Goal: Navigation & Orientation: Find specific page/section

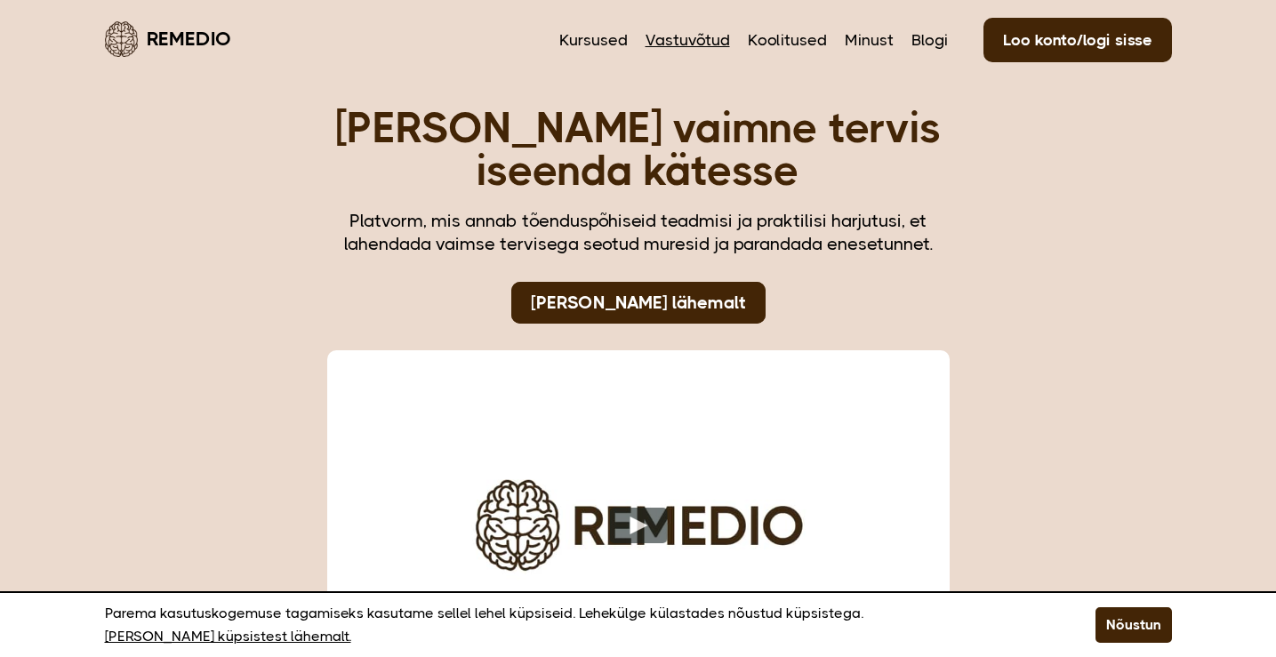
click at [688, 41] on link "Vastuvõtud" at bounding box center [687, 39] width 84 height 23
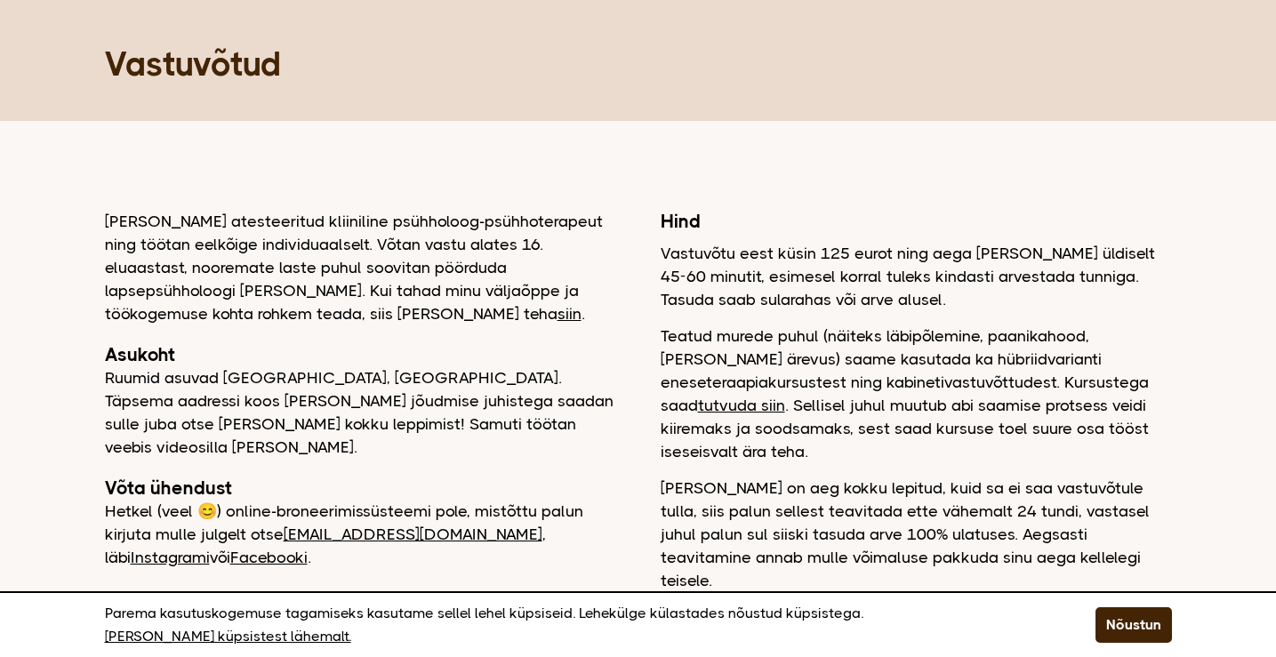
scroll to position [68, 0]
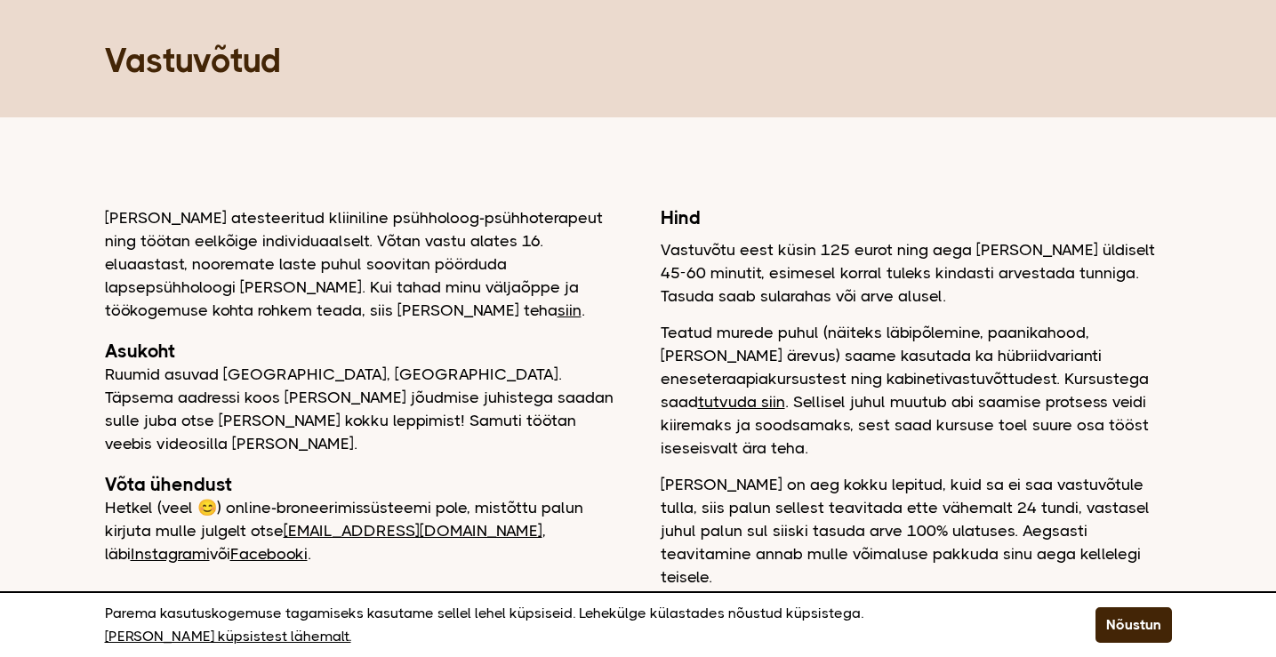
click at [409, 522] on link "[EMAIL_ADDRESS][DOMAIN_NAME]" at bounding box center [413, 531] width 259 height 18
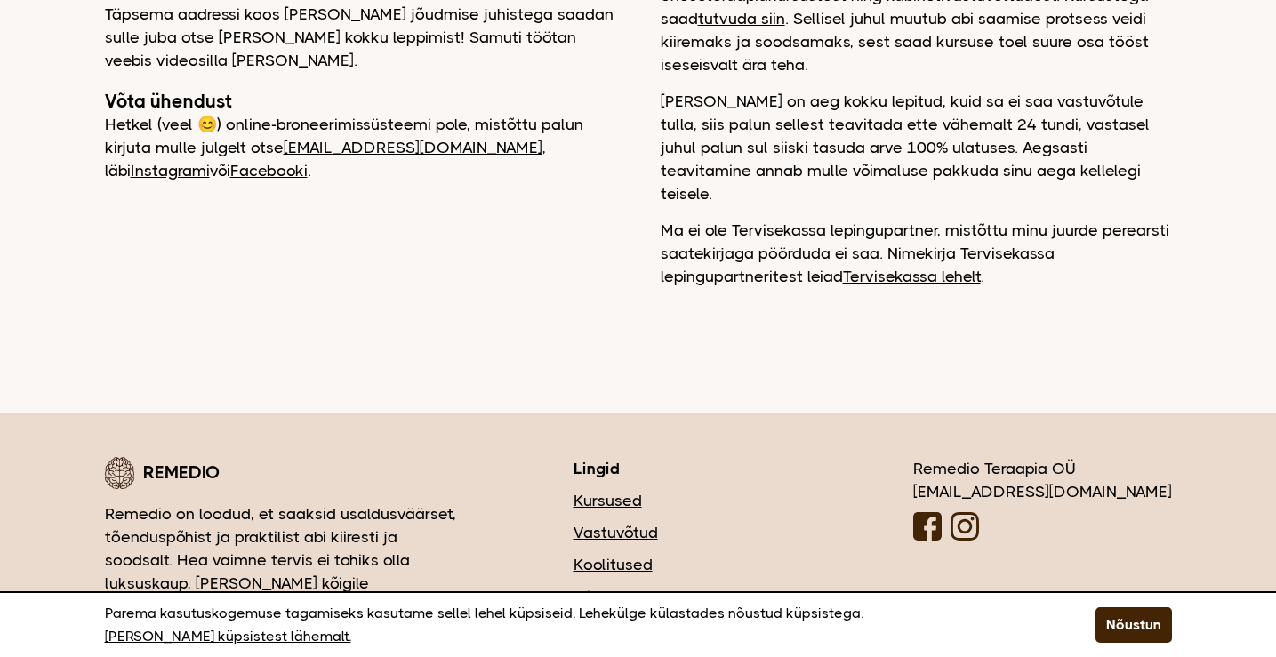
scroll to position [475, 0]
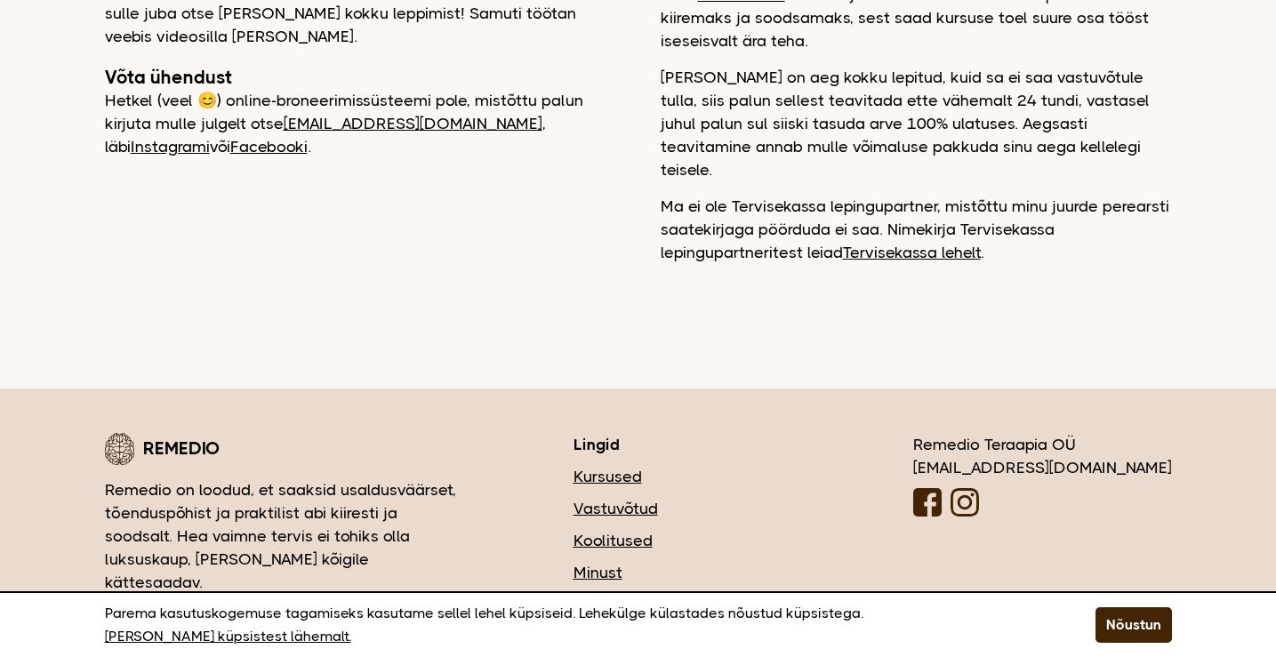
click at [707, 497] on link "Vastuvõtud" at bounding box center [689, 508] width 233 height 23
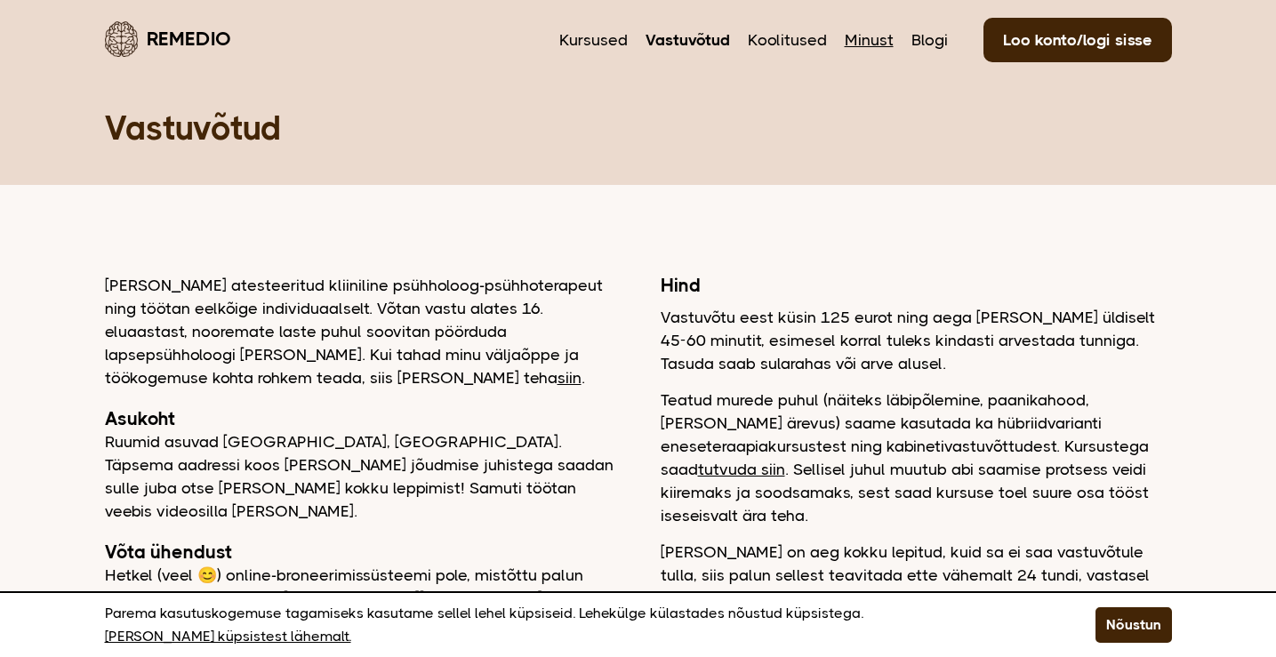
click at [866, 43] on link "Minust" at bounding box center [868, 39] width 49 height 23
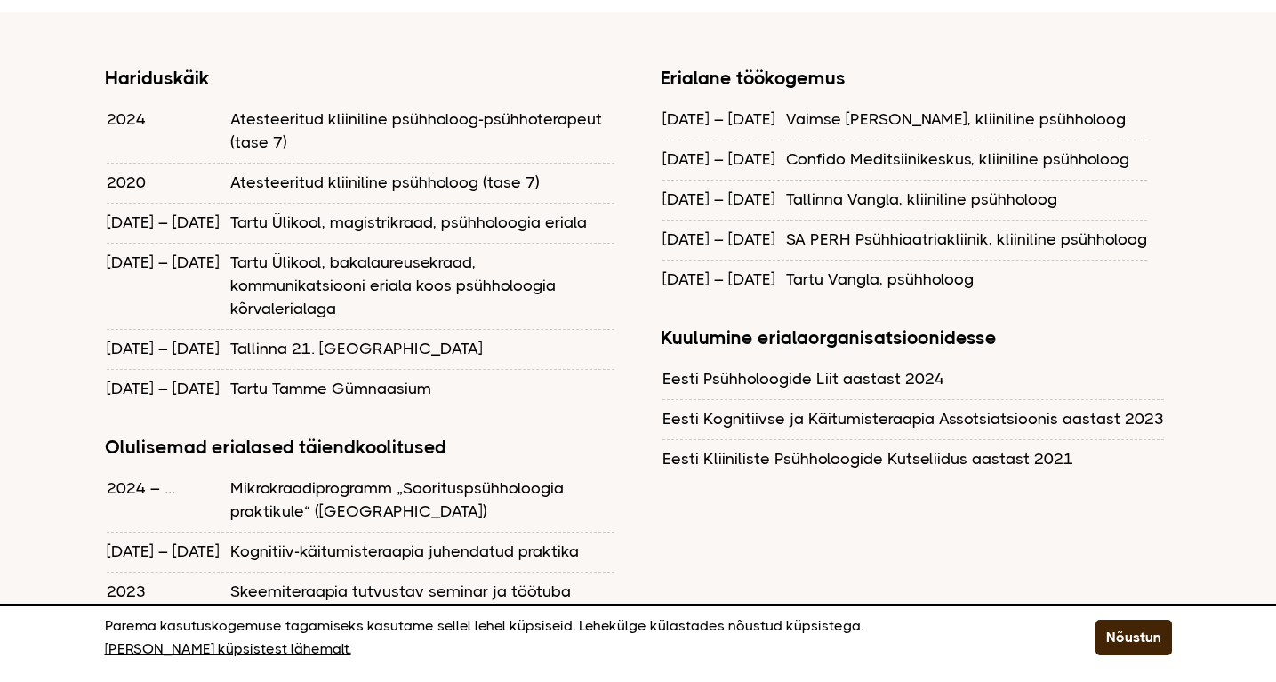
scroll to position [1581, 0]
